Goal: Information Seeking & Learning: Learn about a topic

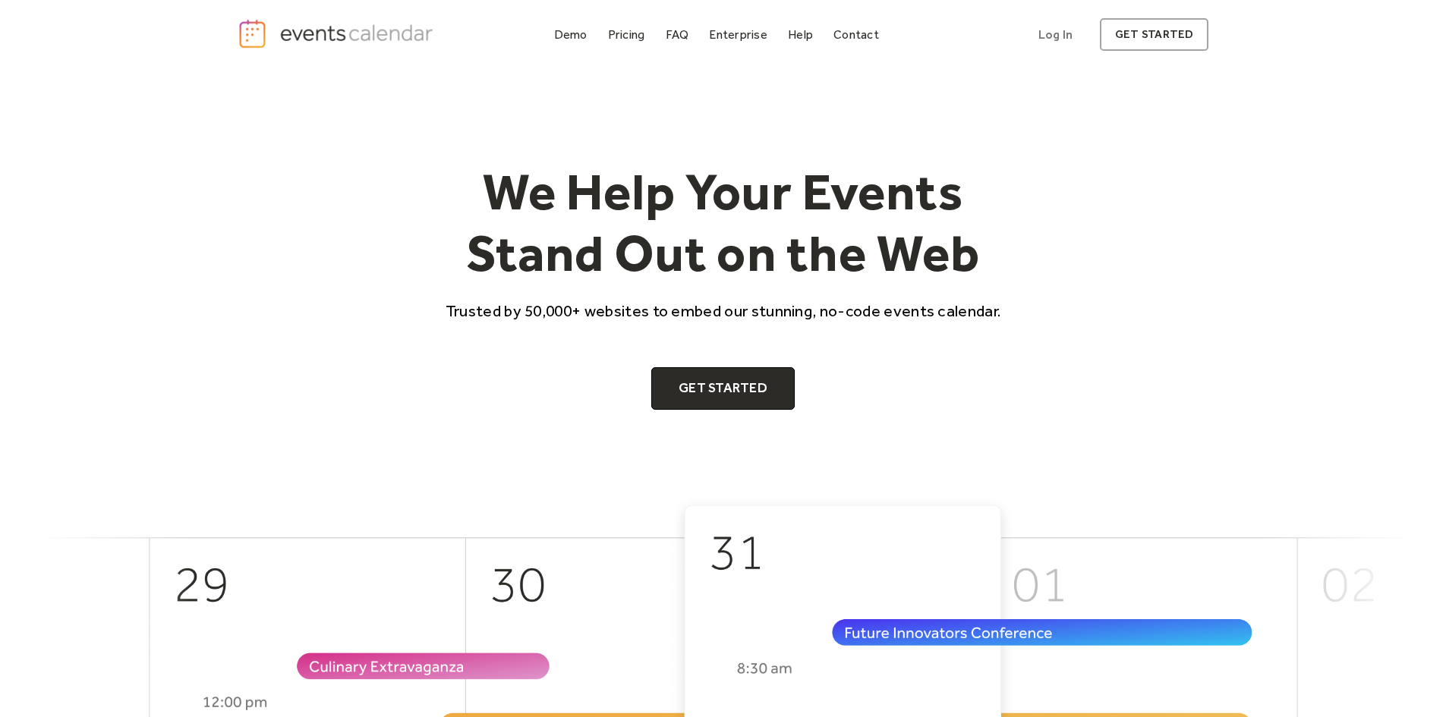
click at [392, 31] on img "home" at bounding box center [338, 33] width 200 height 31
click at [629, 32] on div "Pricing" at bounding box center [626, 34] width 37 height 8
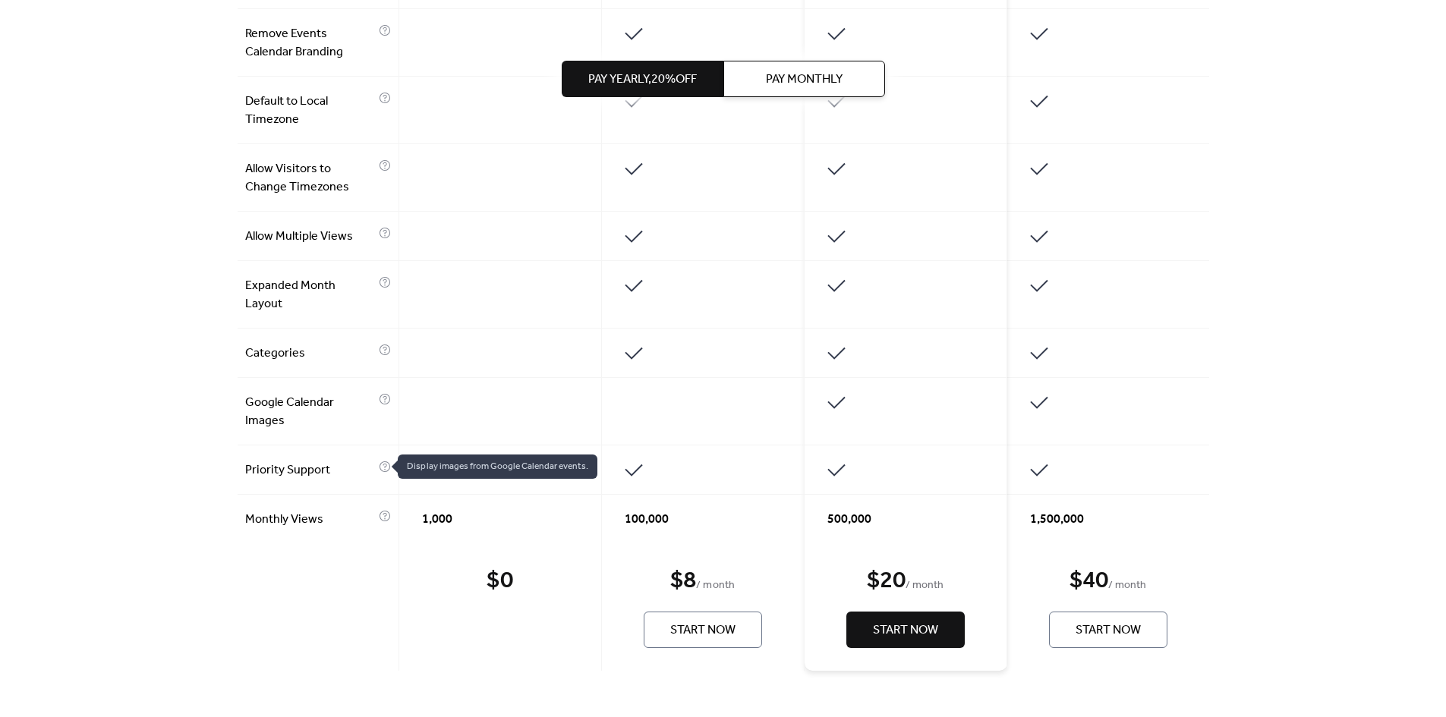
scroll to position [987, 0]
